Goal: Find specific page/section: Find specific page/section

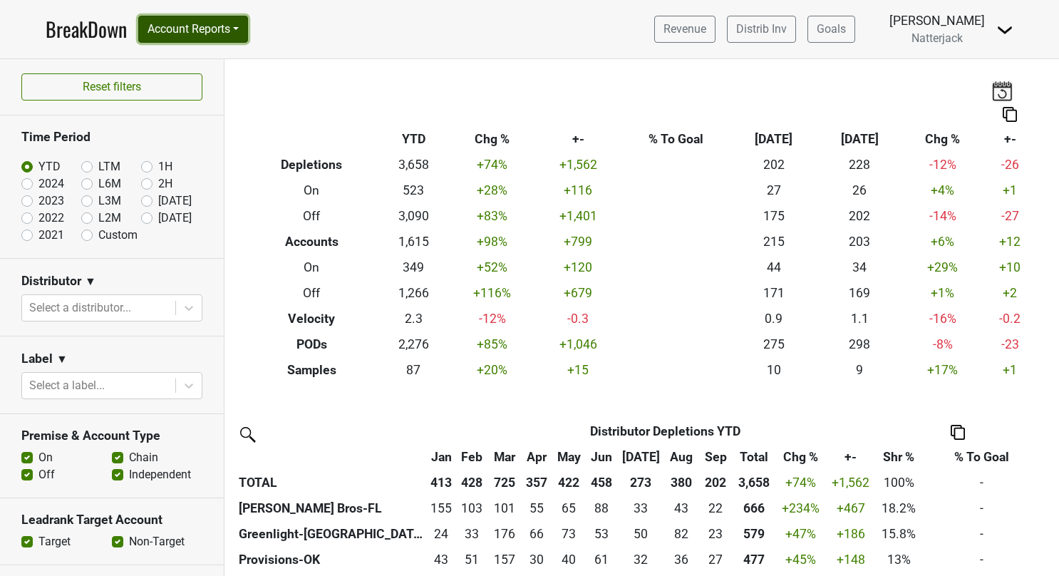
click at [244, 31] on button "Account Reports" at bounding box center [193, 29] width 110 height 27
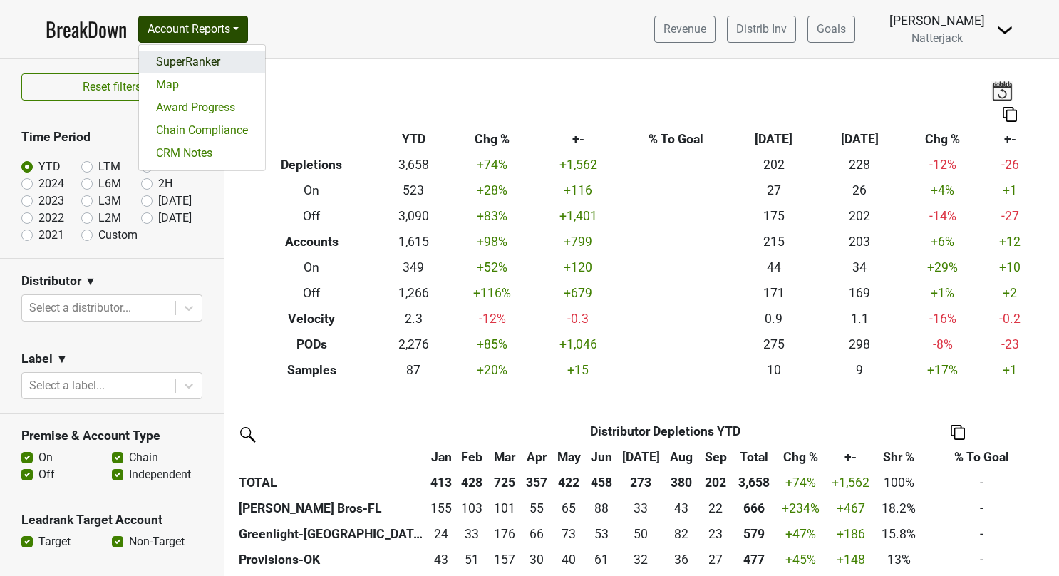
click at [207, 61] on link "SuperRanker" at bounding box center [202, 62] width 126 height 23
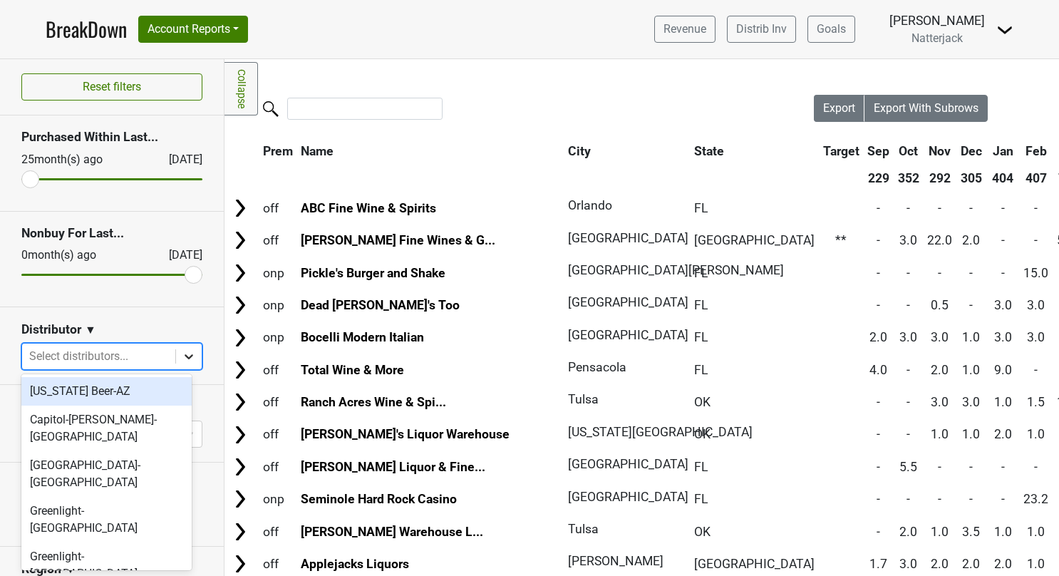
click at [182, 358] on icon at bounding box center [189, 356] width 14 height 14
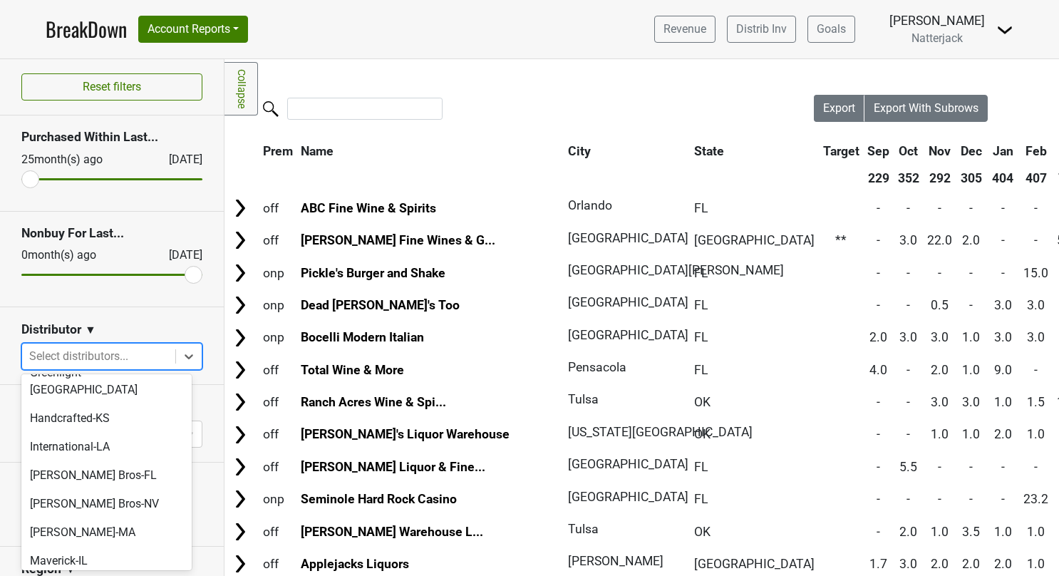
scroll to position [187, 0]
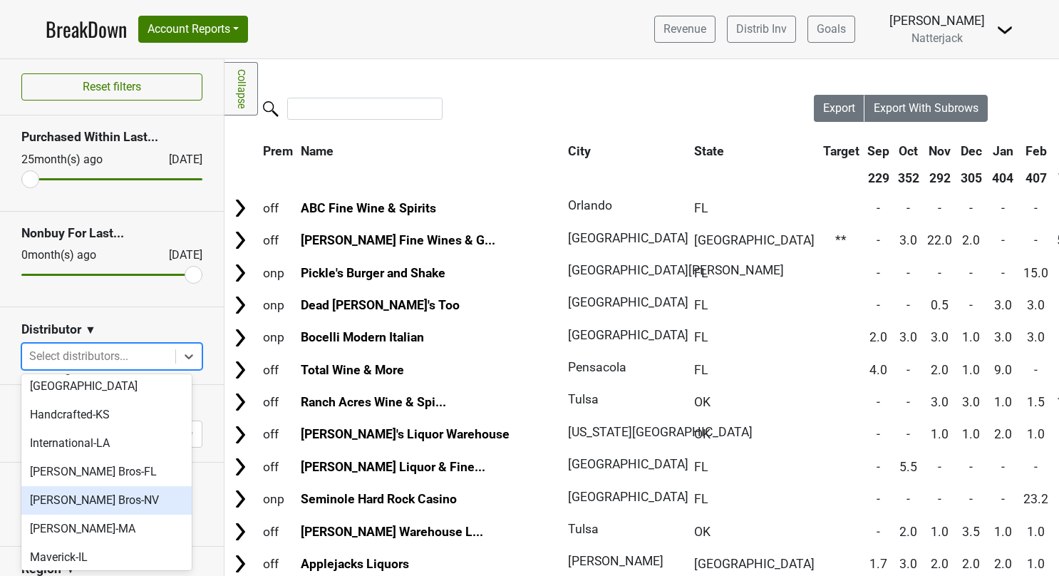
click at [129, 486] on div "[PERSON_NAME] Bros-NV" at bounding box center [106, 500] width 170 height 29
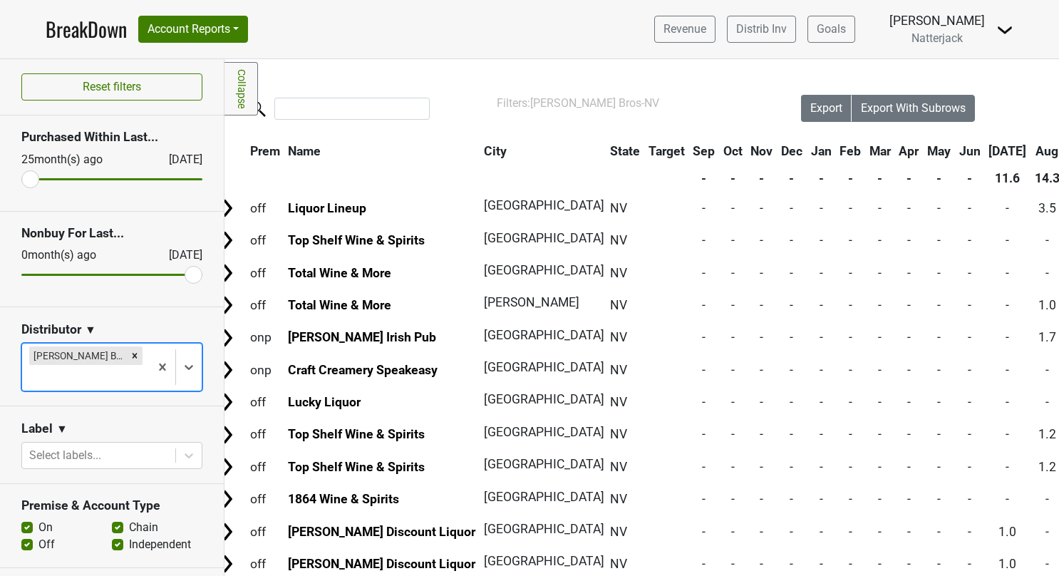
scroll to position [0, 0]
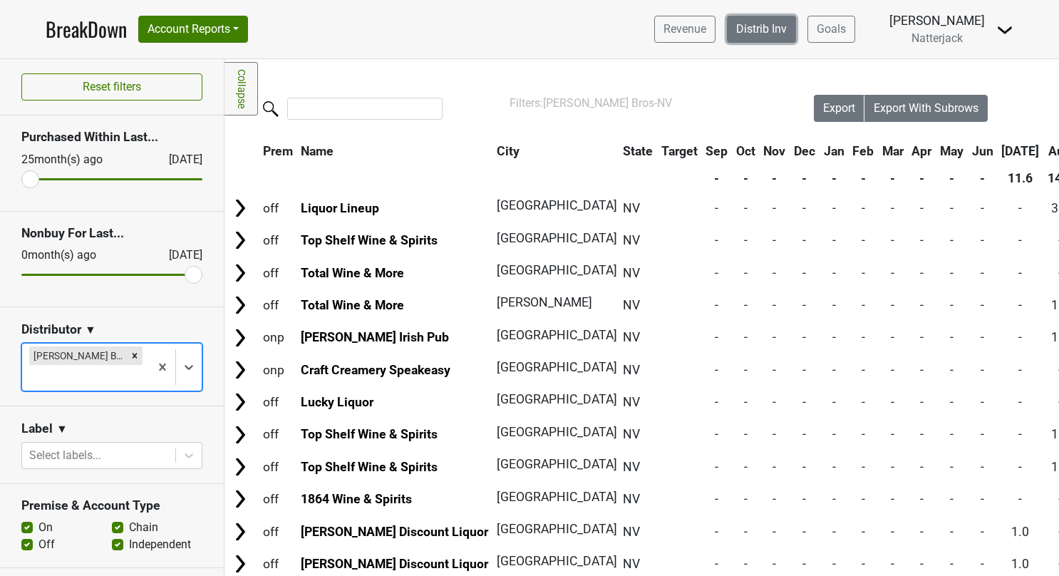
click at [775, 30] on link "Distrib Inv" at bounding box center [761, 29] width 69 height 27
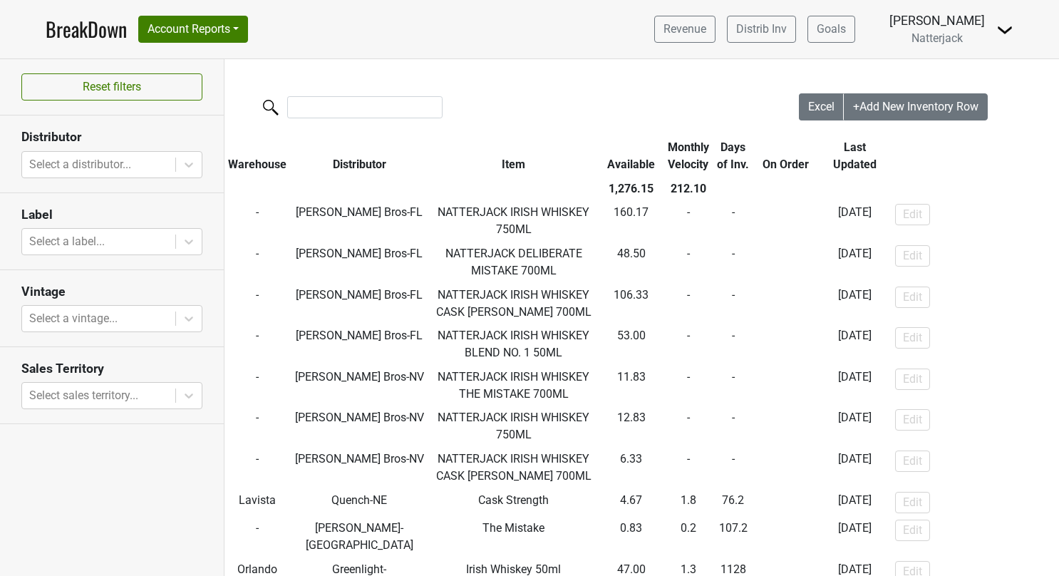
click at [86, 36] on link "BreakDown" at bounding box center [86, 29] width 81 height 30
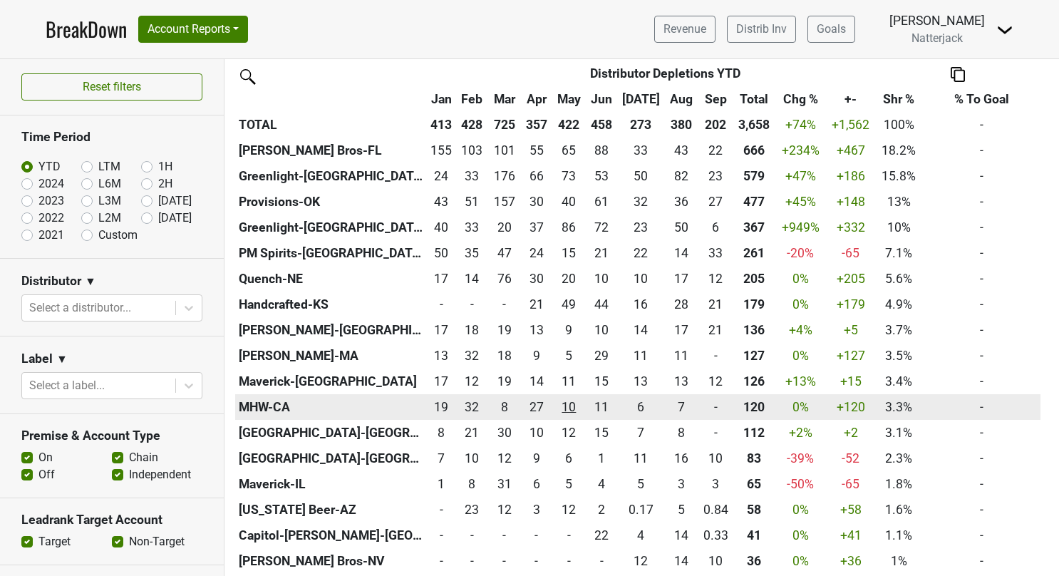
scroll to position [356, 0]
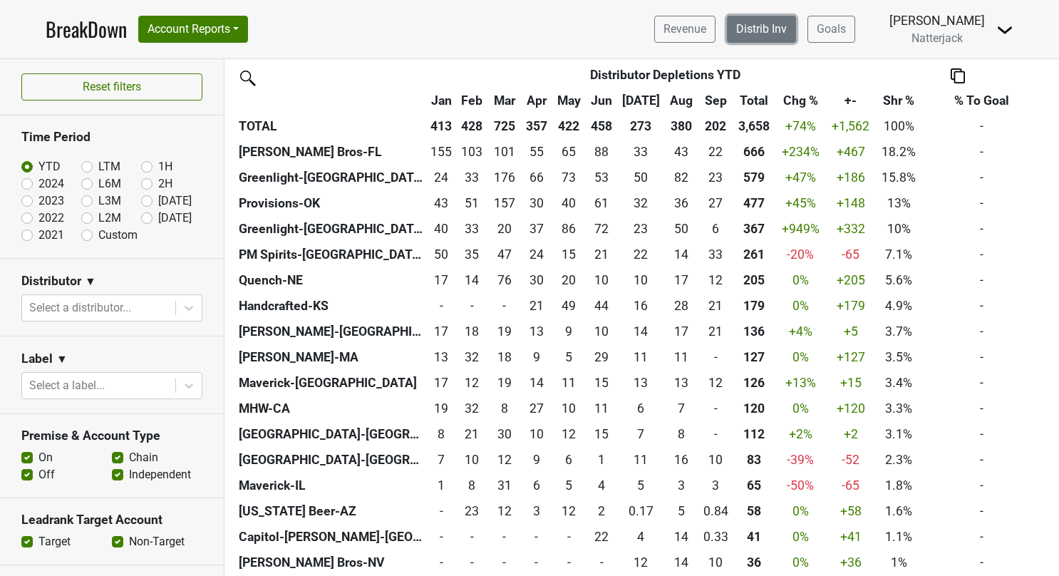
click at [761, 34] on link "Distrib Inv" at bounding box center [761, 29] width 69 height 27
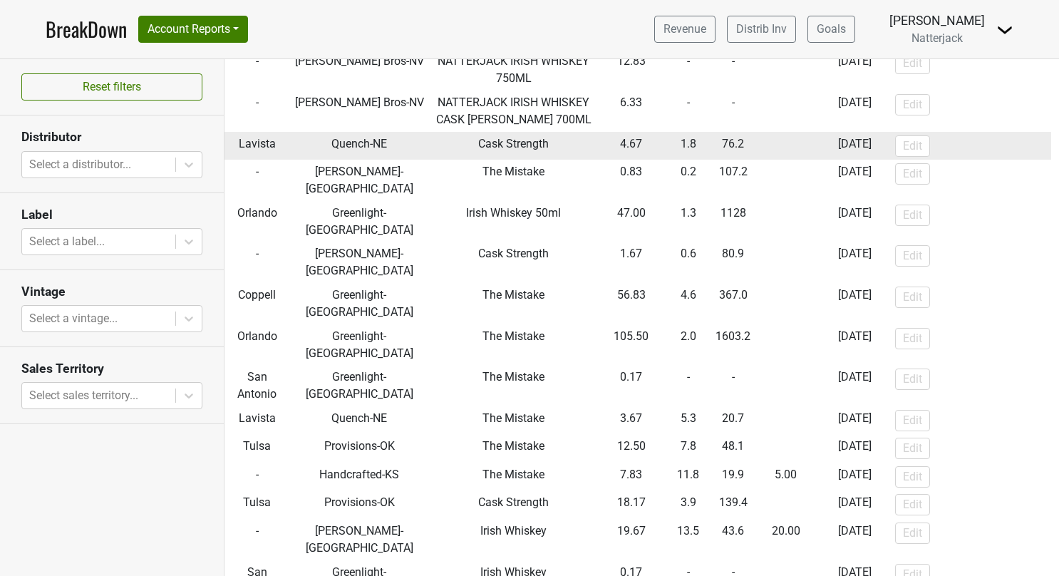
scroll to position [428, 0]
